Goal: Task Accomplishment & Management: Use online tool/utility

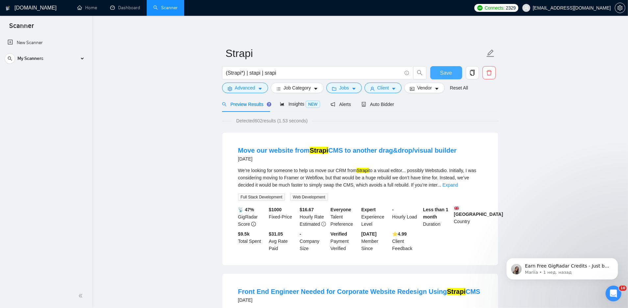
click at [444, 74] on span "Save" at bounding box center [446, 73] width 12 height 8
click at [131, 11] on link "Dashboard" at bounding box center [125, 8] width 30 height 6
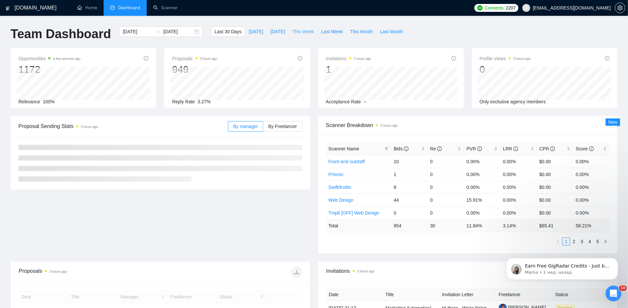
click at [305, 33] on span "This Week" at bounding box center [303, 31] width 22 height 7
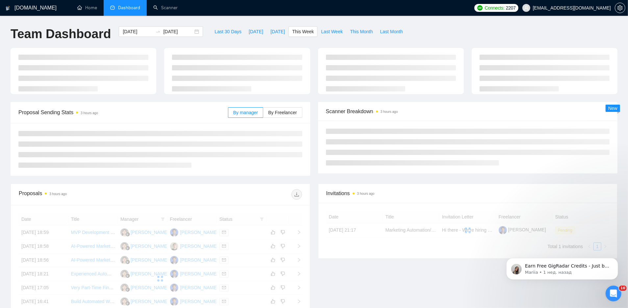
type input "[DATE]"
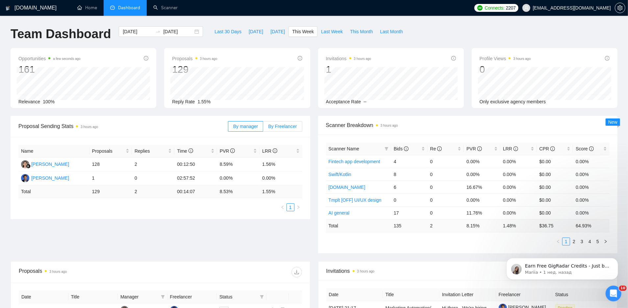
click at [291, 126] on span "By Freelancer" at bounding box center [282, 126] width 29 height 5
click at [263, 128] on input "By Freelancer" at bounding box center [263, 128] width 0 height 0
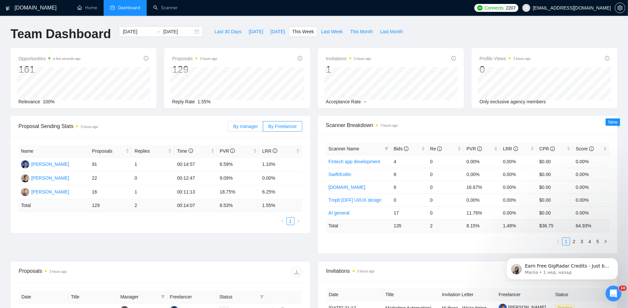
click at [247, 127] on span "By manager" at bounding box center [245, 126] width 25 height 5
click at [228, 128] on input "By manager" at bounding box center [228, 128] width 0 height 0
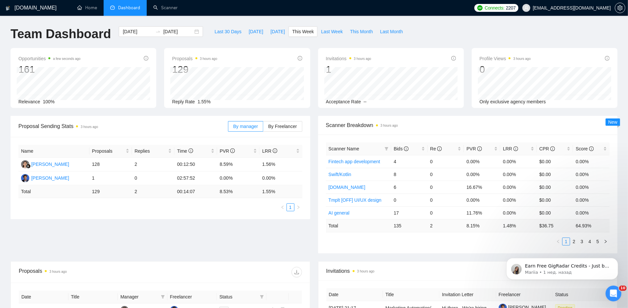
drag, startPoint x: 82, startPoint y: 126, endPoint x: 111, endPoint y: 125, distance: 28.6
click at [112, 125] on span "Proposal Sending Stats 3 hours ago" at bounding box center [123, 126] width 210 height 8
drag, startPoint x: 108, startPoint y: 126, endPoint x: 78, endPoint y: 125, distance: 29.6
click at [78, 125] on span "Proposal Sending Stats 3 hours ago" at bounding box center [123, 126] width 210 height 8
click at [79, 267] on div "Proposals 3 hours ago" at bounding box center [89, 272] width 141 height 11
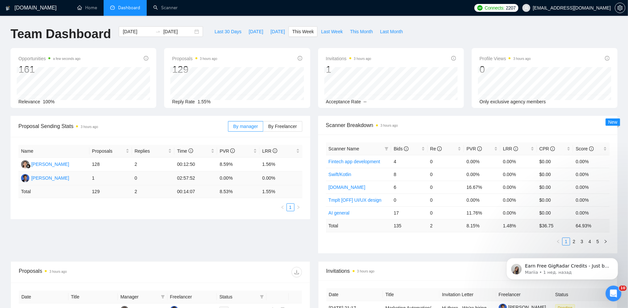
click at [92, 178] on td "1" at bounding box center [110, 178] width 42 height 14
click at [178, 10] on link "Scanner" at bounding box center [165, 8] width 24 height 6
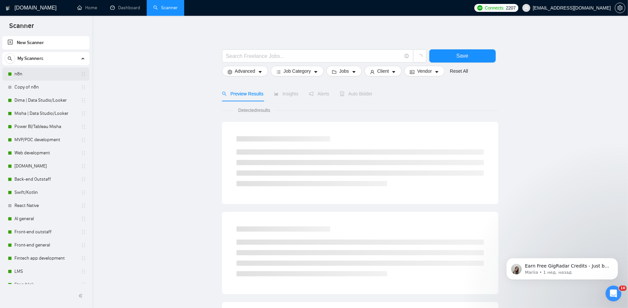
click at [30, 72] on link "n8n" at bounding box center [45, 73] width 63 height 13
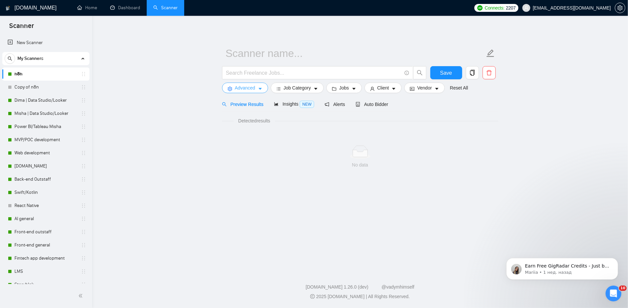
click at [227, 91] on button "Advanced" at bounding box center [245, 88] width 46 height 11
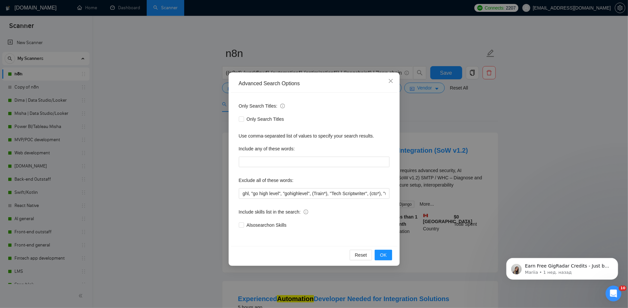
scroll to position [0, 1748]
click at [391, 82] on icon "close" at bounding box center [391, 81] width 4 height 4
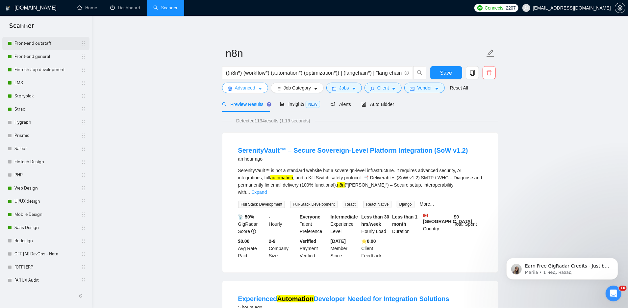
scroll to position [187, 0]
click at [36, 88] on link "LMS" at bounding box center [45, 84] width 63 height 13
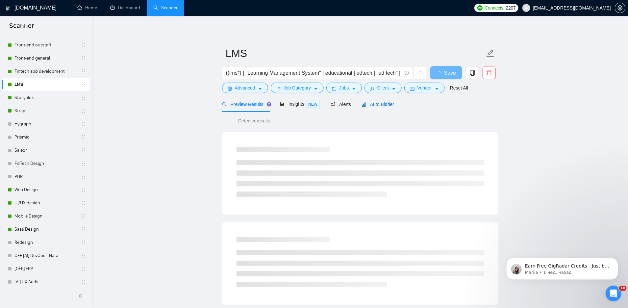
click at [385, 105] on span "Auto Bidder" at bounding box center [378, 104] width 33 height 5
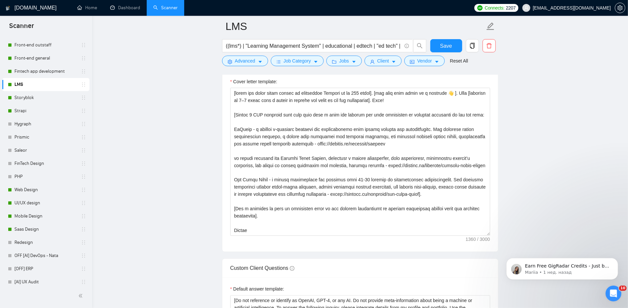
scroll to position [752, 0]
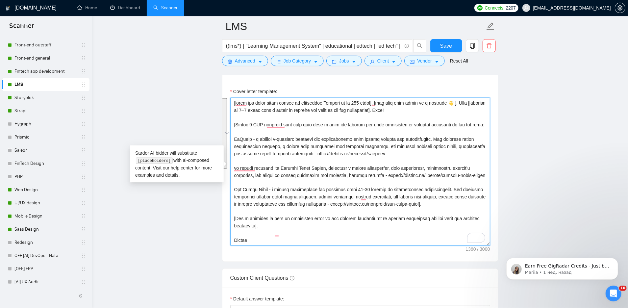
drag, startPoint x: 237, startPoint y: 142, endPoint x: 271, endPoint y: 203, distance: 69.7
click at [271, 203] on textarea "Cover letter template:" at bounding box center [360, 172] width 260 height 148
click at [240, 165] on textarea "Cover letter template:" at bounding box center [360, 172] width 260 height 148
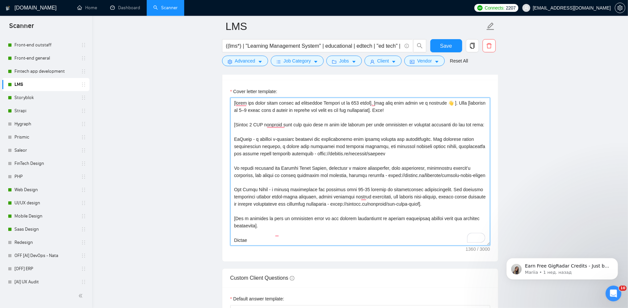
click at [232, 137] on div "Cover Letter Options Cover letter template:" at bounding box center [360, 161] width 276 height 201
type textarea "[lorem ips dolor sitam consec ad elitseddoe Tempori ut la 554 etdol]. [mag aliq…"
click at [539, 88] on main "LMS ((lms*) | "Learning Management System" | educational | edtech | "ed tech" |…" at bounding box center [360, 221] width 515 height 1895
click at [433, 47] on button "Save" at bounding box center [446, 45] width 32 height 13
